Goal: Information Seeking & Learning: Learn about a topic

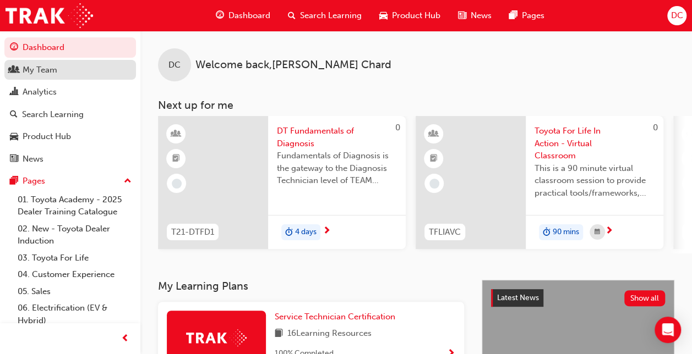
click at [70, 72] on div "My Team" at bounding box center [70, 70] width 121 height 14
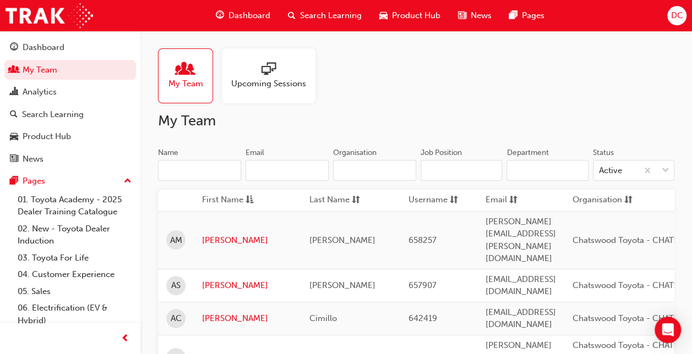
click at [261, 76] on div at bounding box center [268, 69] width 75 height 15
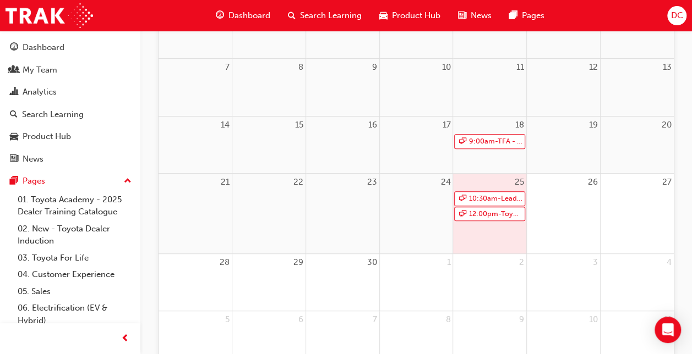
scroll to position [237, 0]
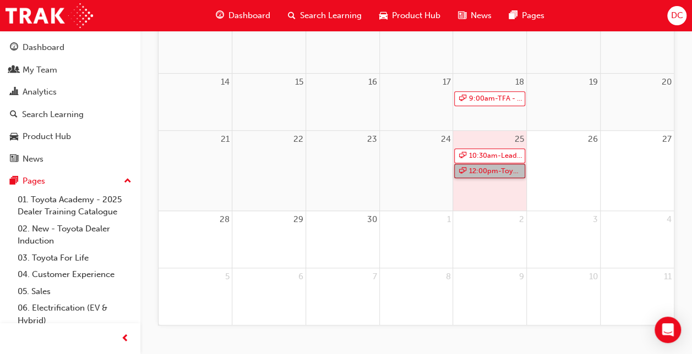
click at [485, 168] on link "12:00pm - Toyota For Life In Action - Virtual Classroom" at bounding box center [489, 171] width 71 height 15
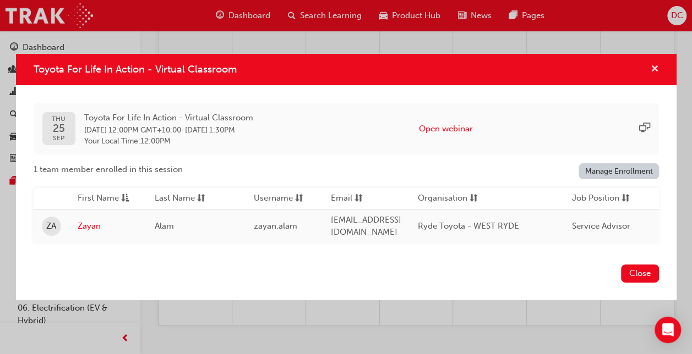
click at [657, 70] on span "cross-icon" at bounding box center [654, 70] width 8 height 10
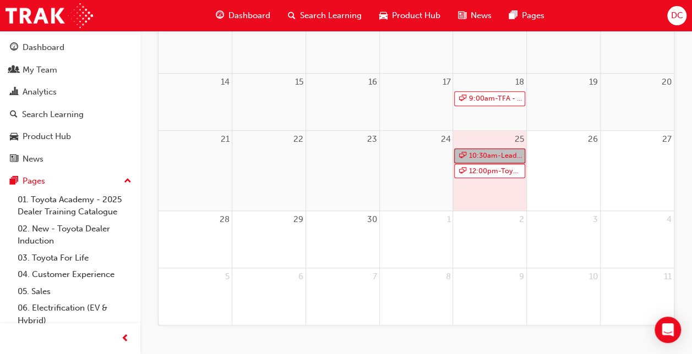
click at [504, 154] on link "10:30am - Leading Reignite Part 2 - Virtual Classroom" at bounding box center [489, 156] width 71 height 15
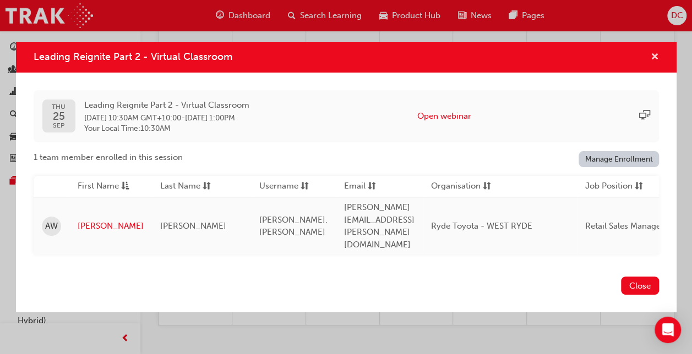
click at [655, 63] on span "cross-icon" at bounding box center [654, 58] width 8 height 10
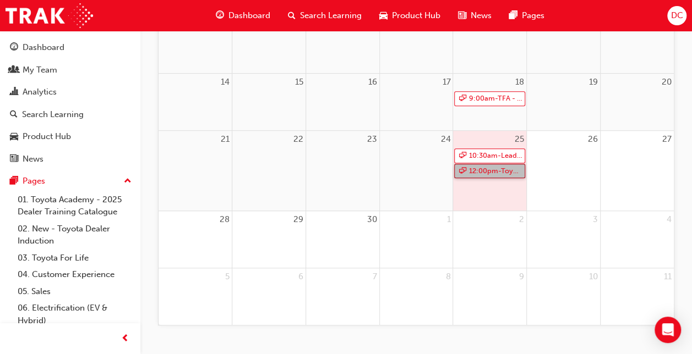
click at [470, 166] on link "12:00pm - Toyota For Life In Action - Virtual Classroom" at bounding box center [489, 171] width 71 height 15
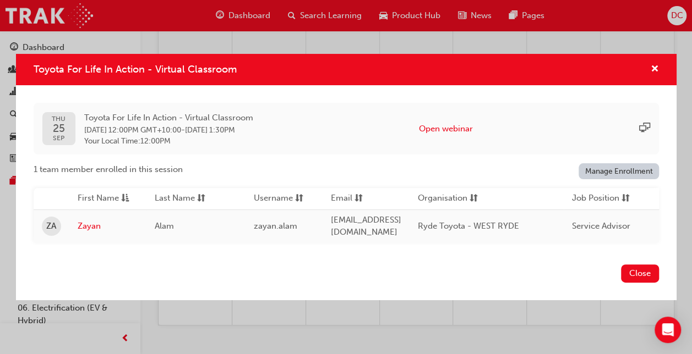
click at [609, 173] on link "Manage Enrollment" at bounding box center [618, 171] width 80 height 16
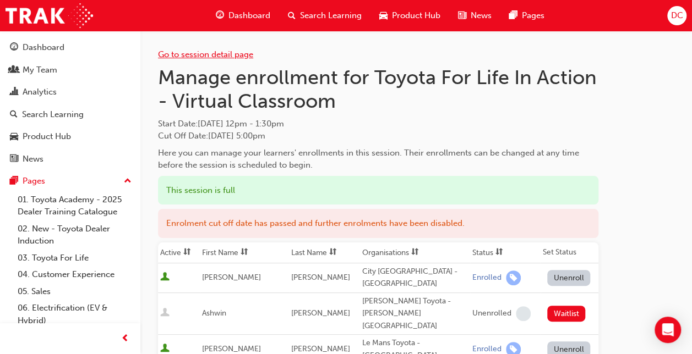
click at [238, 55] on link "Go to session detail page" at bounding box center [205, 55] width 95 height 10
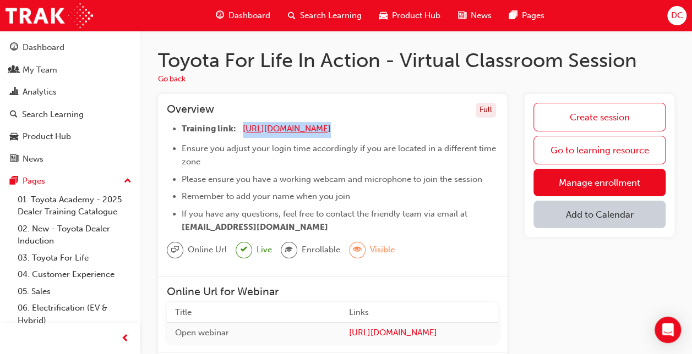
drag, startPoint x: 376, startPoint y: 125, endPoint x: 242, endPoint y: 127, distance: 133.7
click at [242, 127] on li "Training link: [URL][DOMAIN_NAME] ​" at bounding box center [340, 130] width 316 height 16
click at [407, 132] on li "Training link: [URL][DOMAIN_NAME] ​" at bounding box center [340, 130] width 316 height 16
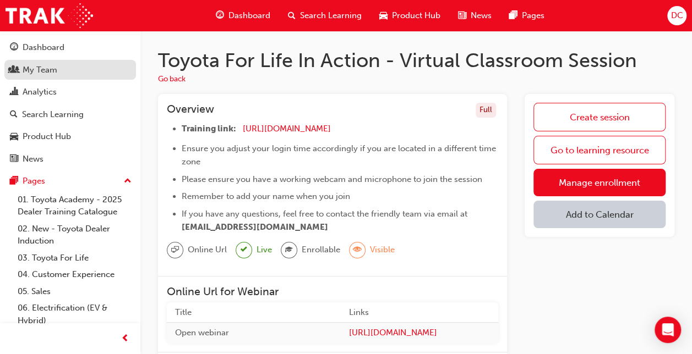
click at [15, 77] on link "My Team" at bounding box center [70, 70] width 132 height 20
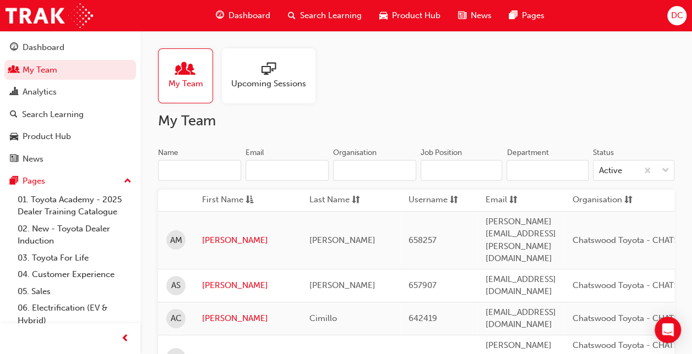
click at [239, 96] on div "Upcoming Sessions" at bounding box center [269, 75] width 94 height 55
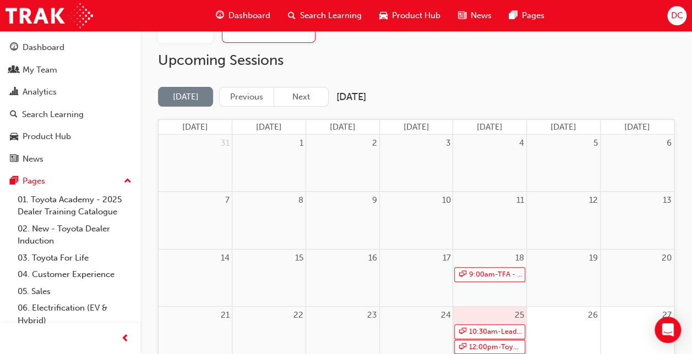
scroll to position [53, 0]
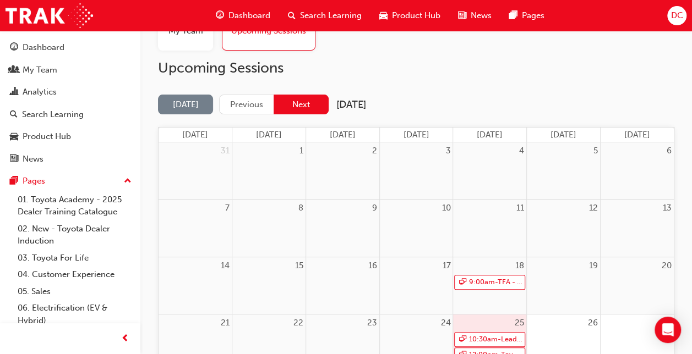
click at [307, 106] on button "Next" at bounding box center [301, 105] width 55 height 20
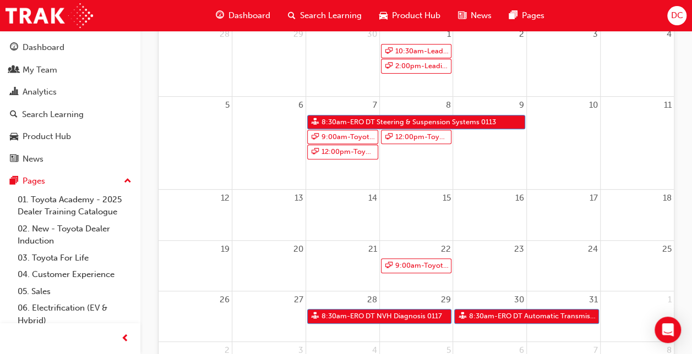
scroll to position [173, 0]
